Goal: Transaction & Acquisition: Download file/media

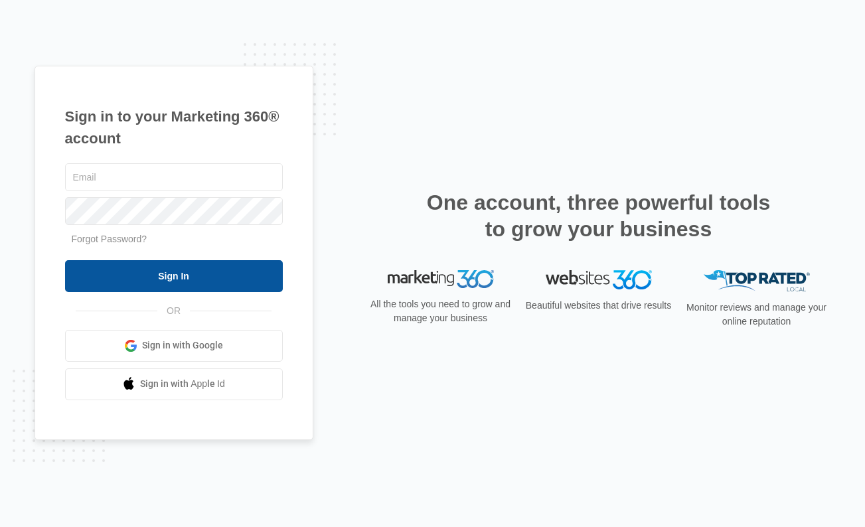
type input "[PERSON_NAME][EMAIL_ADDRESS][PERSON_NAME][DOMAIN_NAME]"
click at [208, 280] on input "Sign In" at bounding box center [174, 276] width 218 height 32
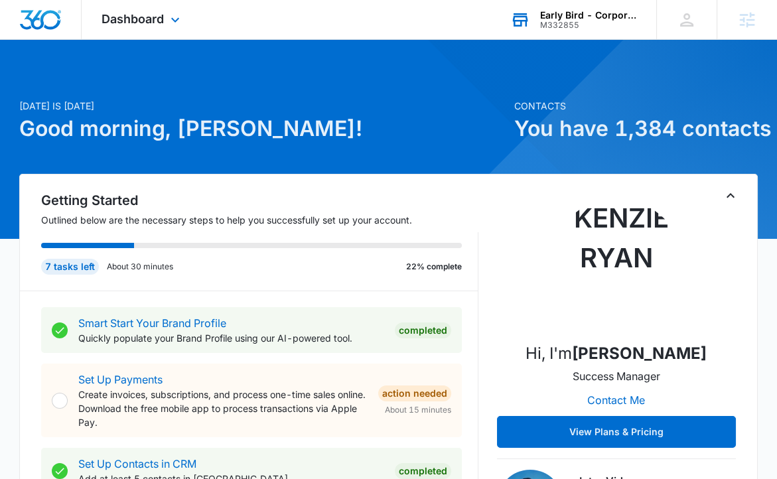
click at [589, 27] on div "M332855" at bounding box center [588, 25] width 97 height 9
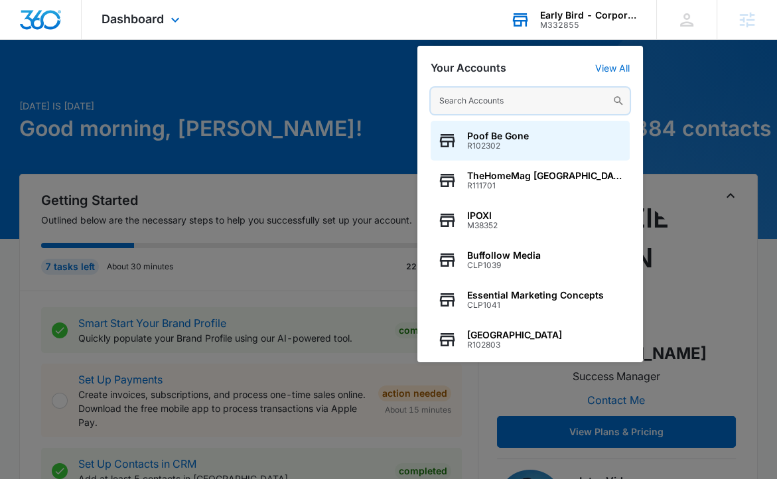
paste input "M338828"
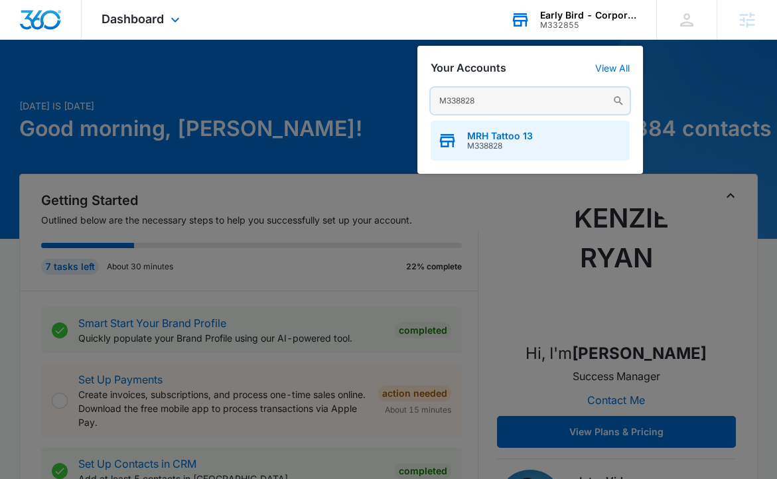
type input "M338828"
click at [504, 131] on span "MRH Tattoo 13" at bounding box center [500, 136] width 66 height 11
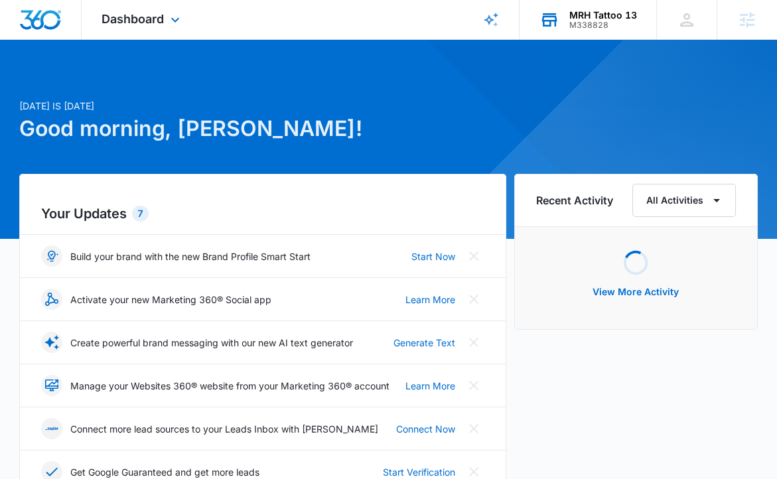
click at [163, 31] on div "Dashboard Apps Reputation Websites Forms CRM Email Social Shop Content Ads Inte…" at bounding box center [142, 19] width 121 height 39
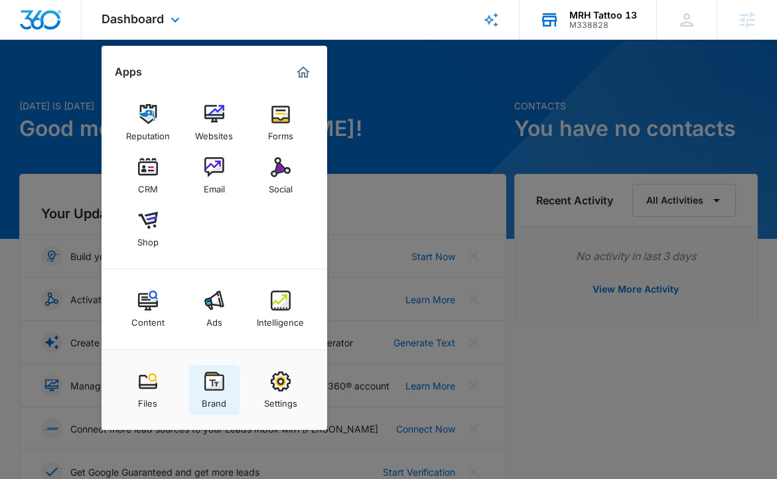
click at [222, 387] on img at bounding box center [214, 382] width 20 height 20
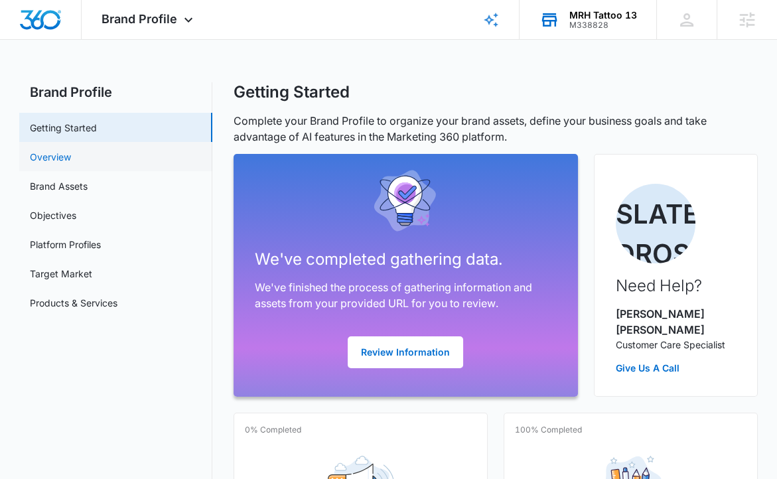
click at [71, 153] on link "Overview" at bounding box center [50, 157] width 41 height 14
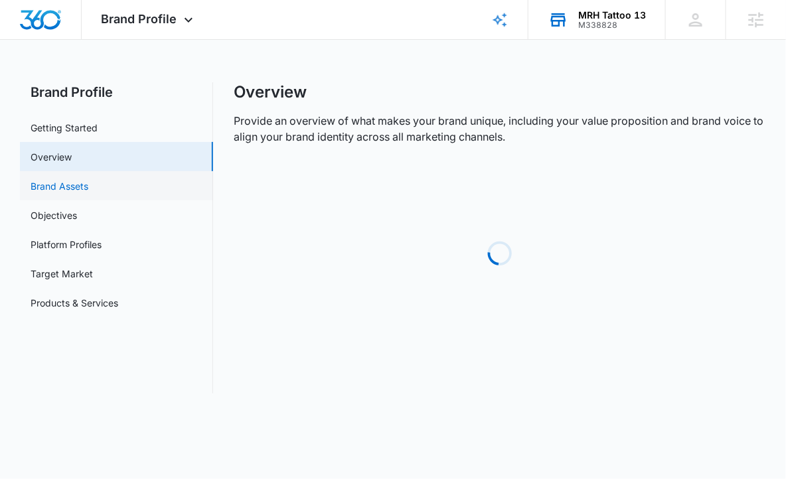
click at [88, 179] on link "Brand Assets" at bounding box center [60, 186] width 58 height 14
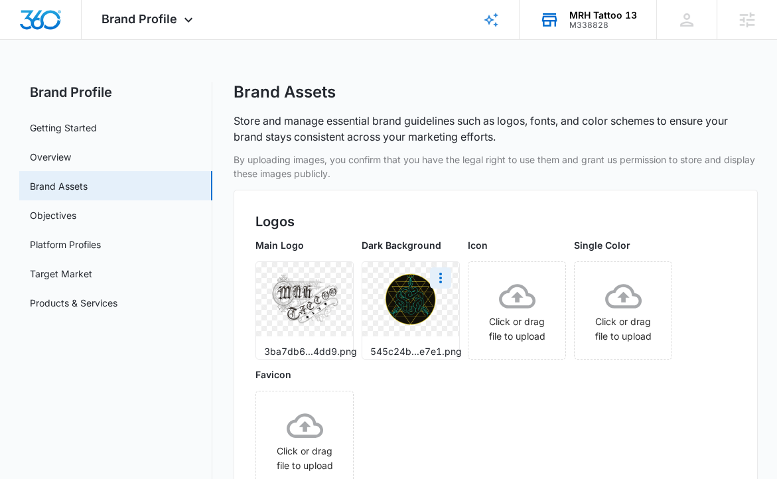
click at [398, 299] on img at bounding box center [411, 300] width 73 height 54
click at [438, 277] on icon "More" at bounding box center [441, 278] width 16 height 16
click at [454, 314] on div "Download" at bounding box center [468, 315] width 43 height 9
click at [336, 277] on icon "More" at bounding box center [334, 278] width 16 height 16
click at [344, 319] on div "Download" at bounding box center [361, 315] width 43 height 9
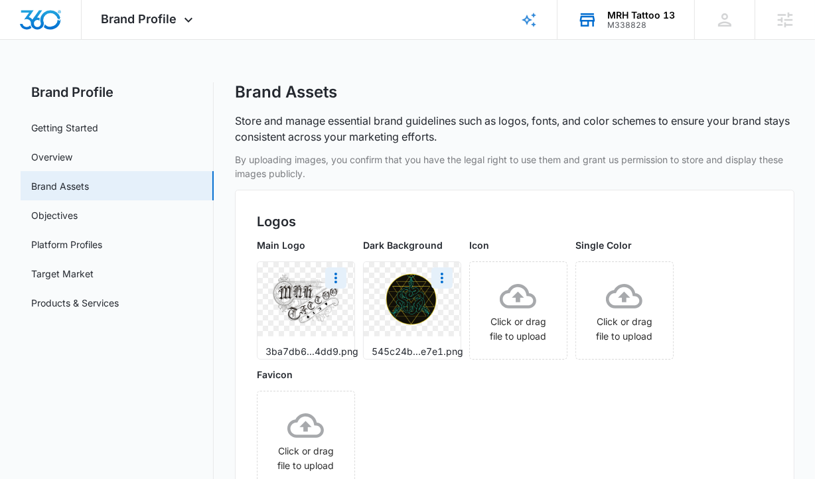
click at [315, 317] on img at bounding box center [305, 299] width 73 height 53
click at [317, 300] on img at bounding box center [305, 299] width 73 height 53
click at [335, 292] on img at bounding box center [305, 299] width 73 height 53
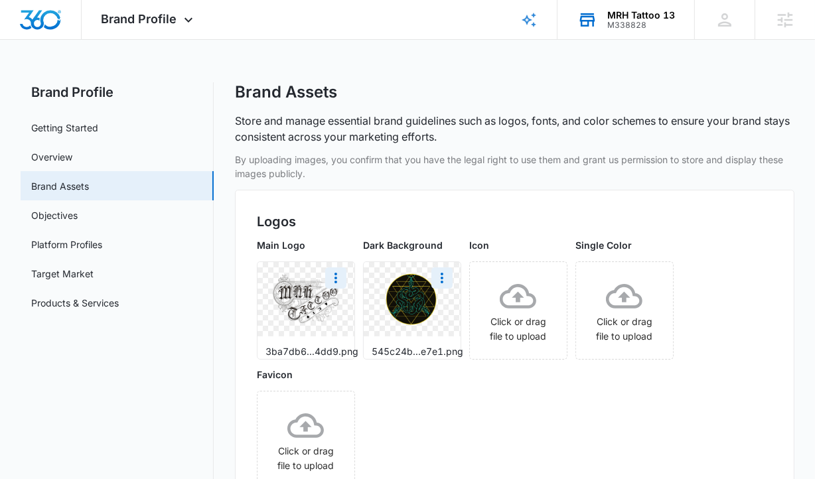
click at [335, 292] on img at bounding box center [305, 299] width 73 height 53
